Goal: Task Accomplishment & Management: Manage account settings

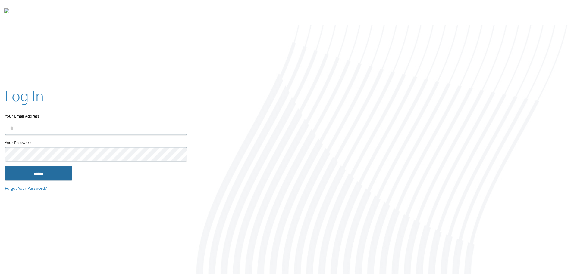
type input "**********"
click at [41, 176] on input "******" at bounding box center [38, 173] width 67 height 14
type input "**********"
click at [48, 180] on input "******" at bounding box center [38, 173] width 67 height 14
